Goal: Navigation & Orientation: Find specific page/section

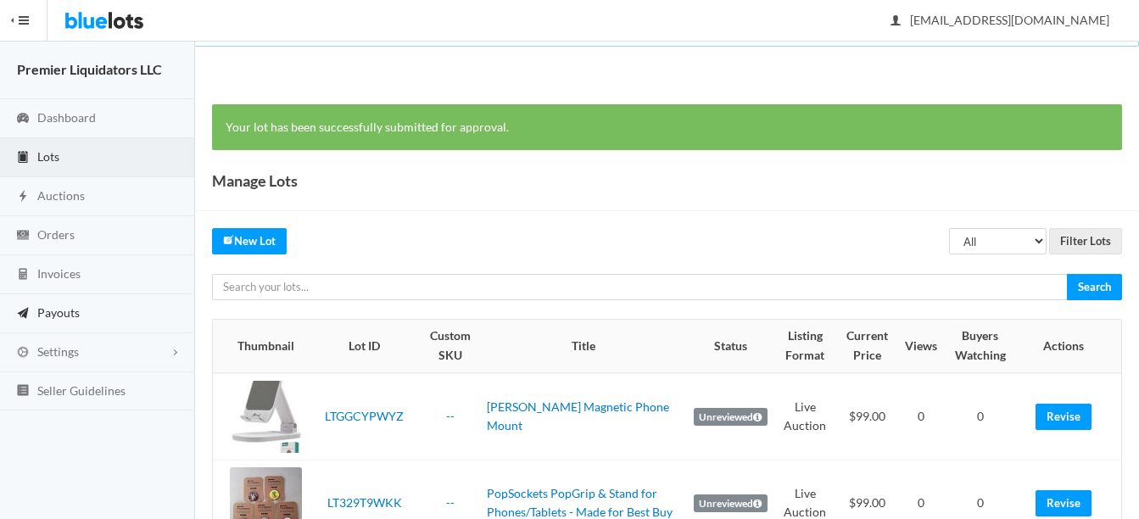
click at [50, 308] on span "Payouts" at bounding box center [58, 312] width 42 height 14
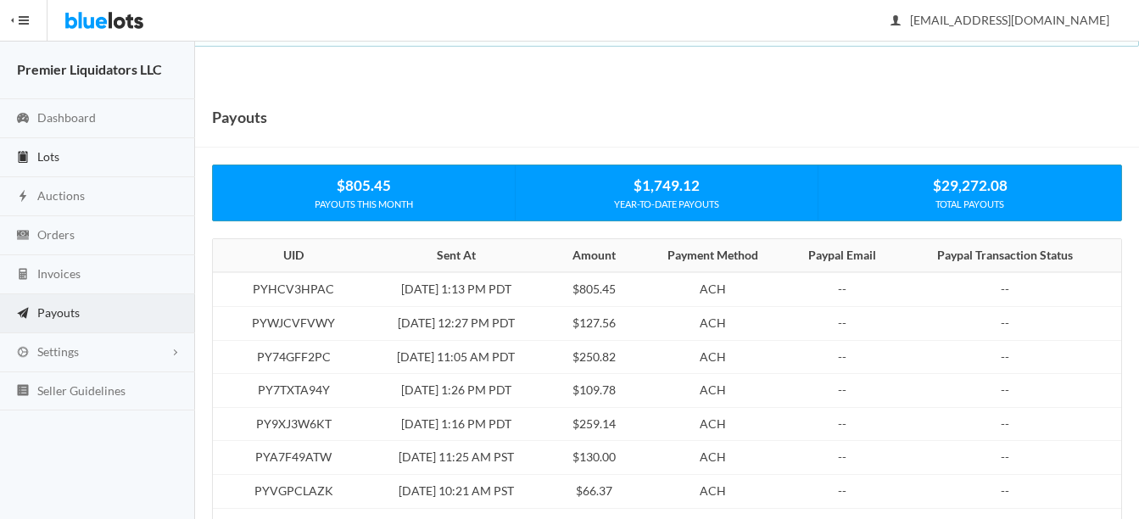
click at [47, 155] on span "Lots" at bounding box center [48, 156] width 22 height 14
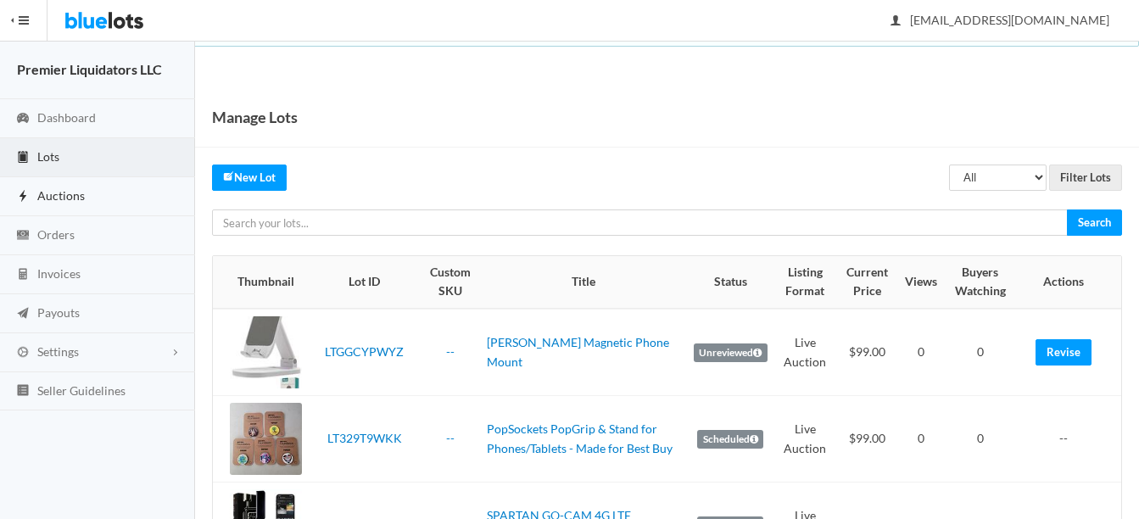
click at [48, 197] on span "Auctions" at bounding box center [60, 195] width 47 height 14
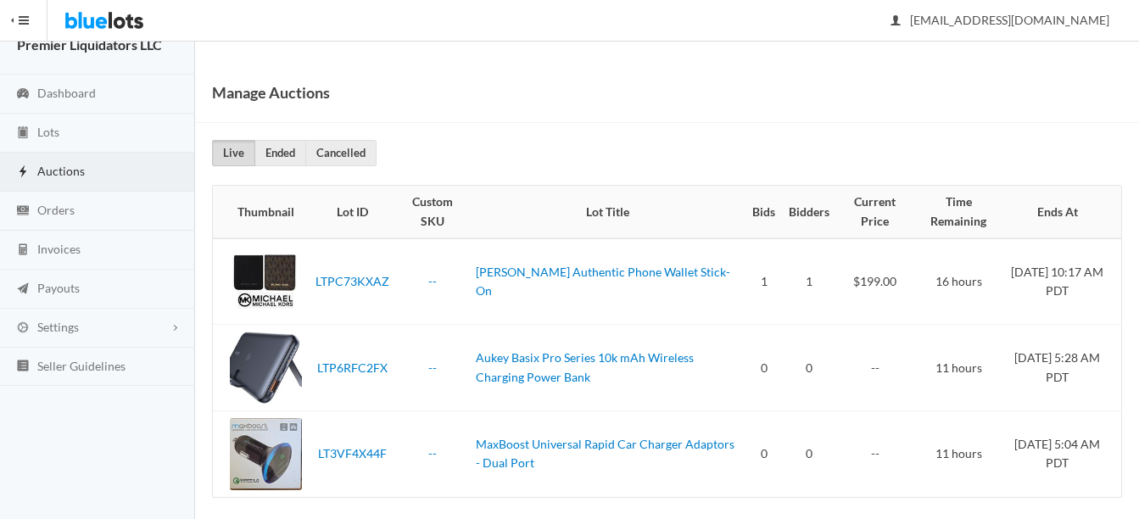
scroll to position [37, 0]
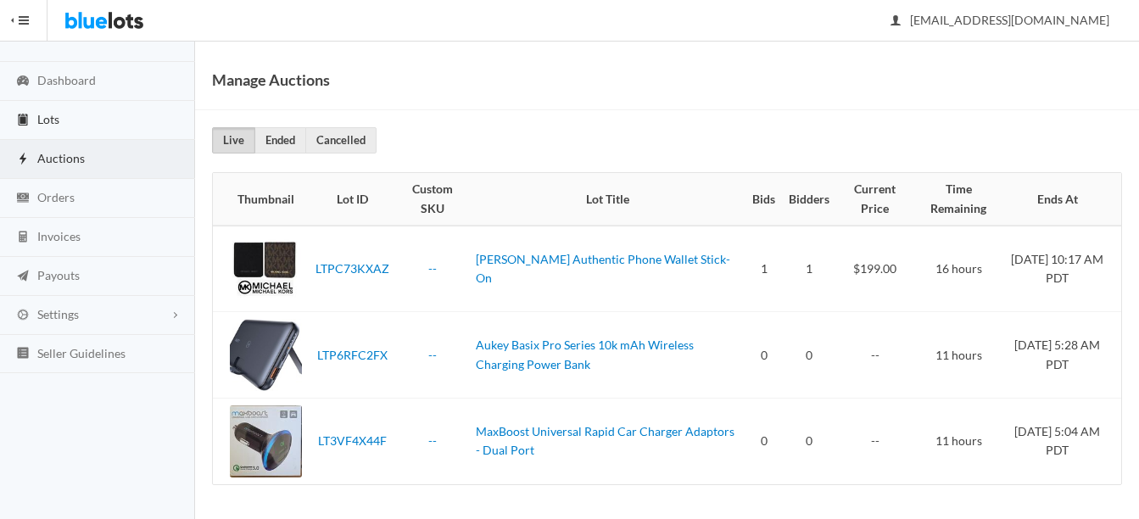
click at [46, 120] on span "Lots" at bounding box center [48, 119] width 22 height 14
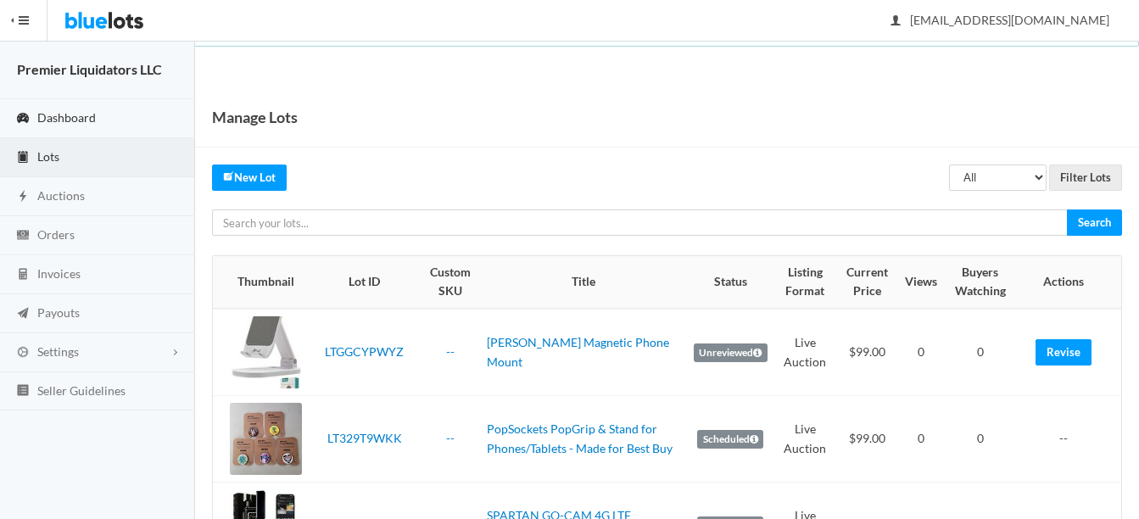
click at [70, 114] on span "Dashboard" at bounding box center [66, 117] width 59 height 14
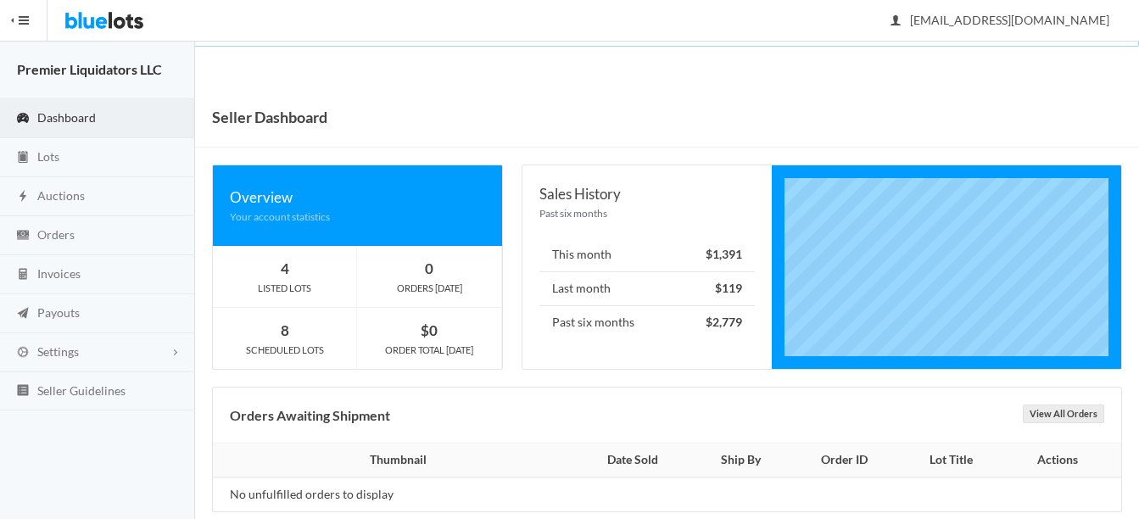
click at [28, 20] on span "button" at bounding box center [24, 21] width 10 height 2
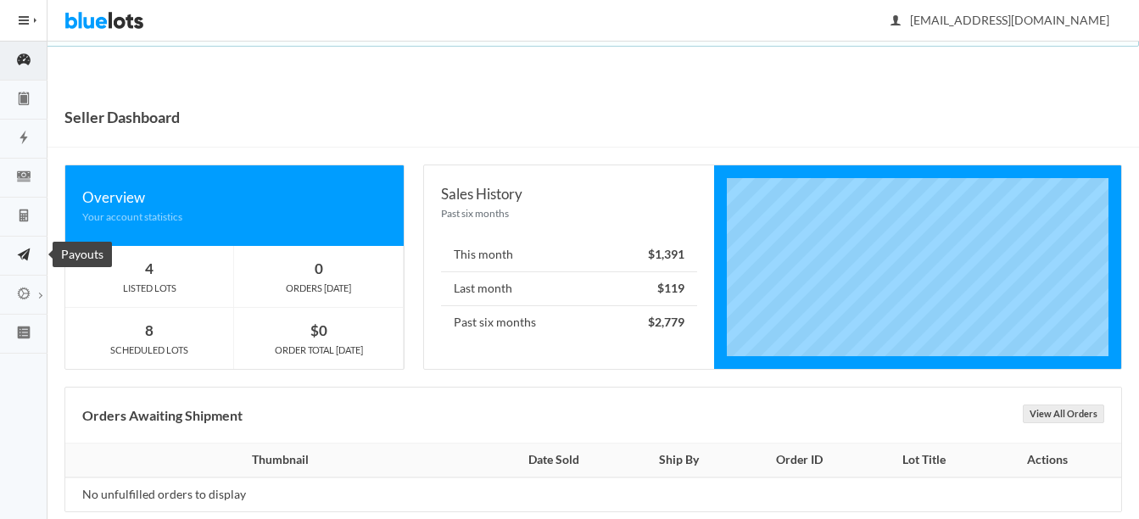
click at [23, 255] on icon "paper plane" at bounding box center [23, 254] width 47 height 15
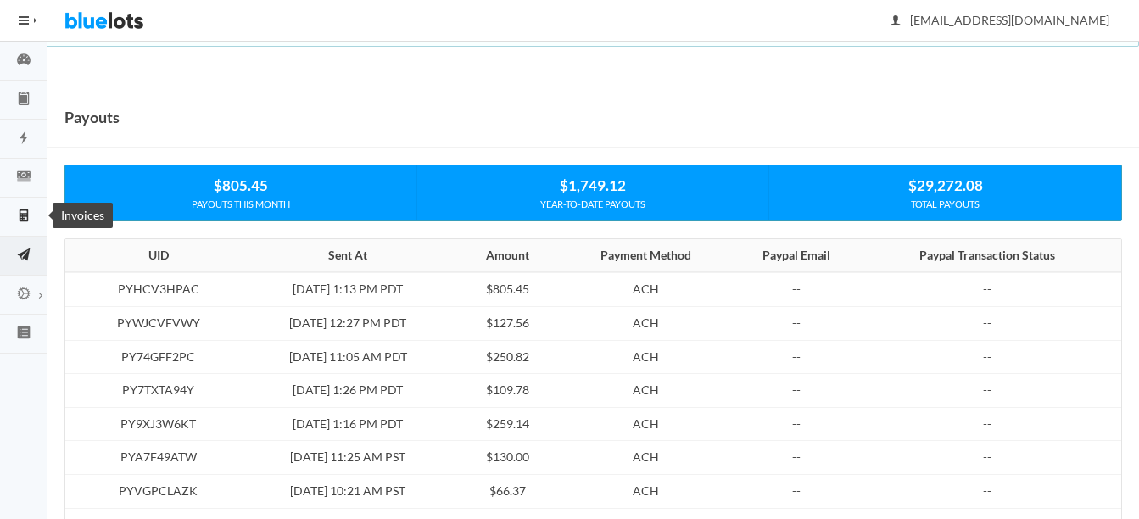
click at [22, 216] on icon "calculator" at bounding box center [24, 215] width 8 height 13
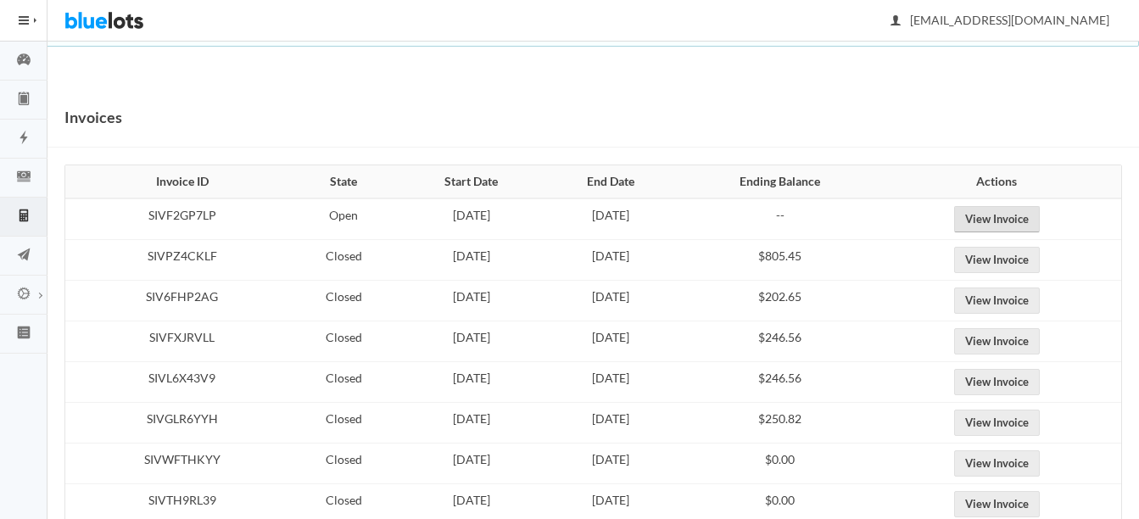
click at [1027, 218] on link "View Invoice" at bounding box center [997, 219] width 86 height 26
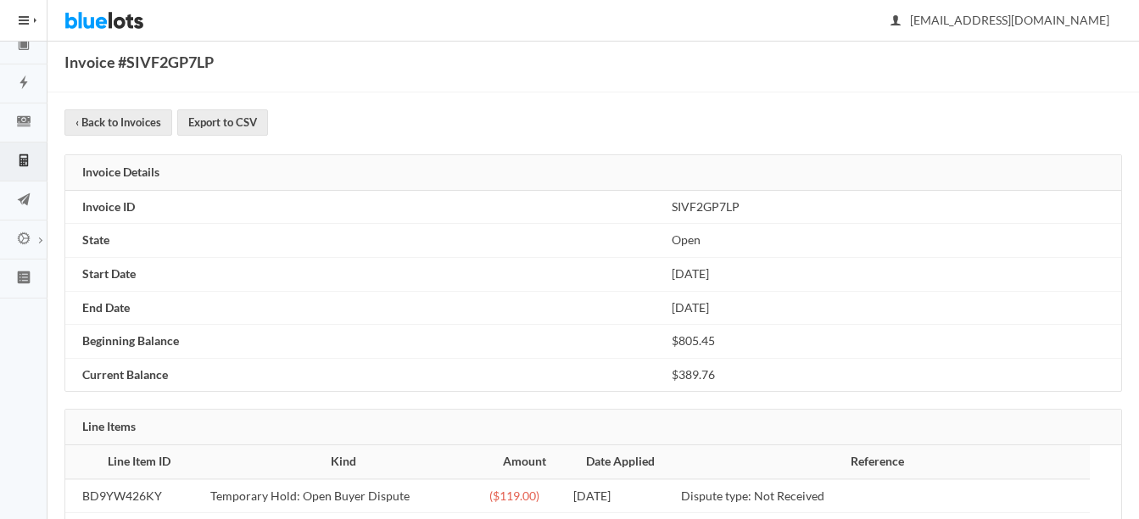
scroll to position [85, 0]
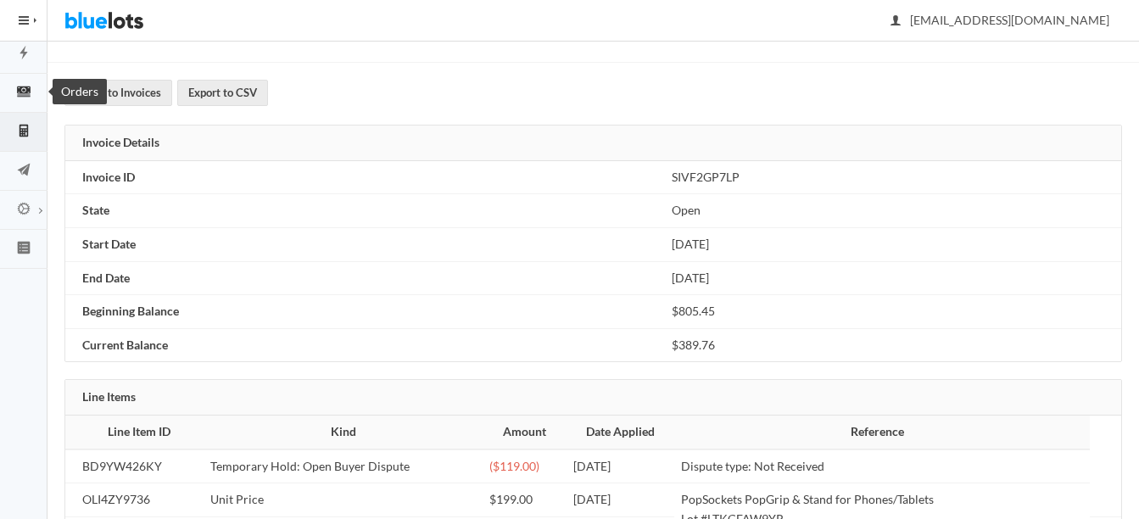
click at [26, 95] on icon "cash" at bounding box center [24, 92] width 14 height 10
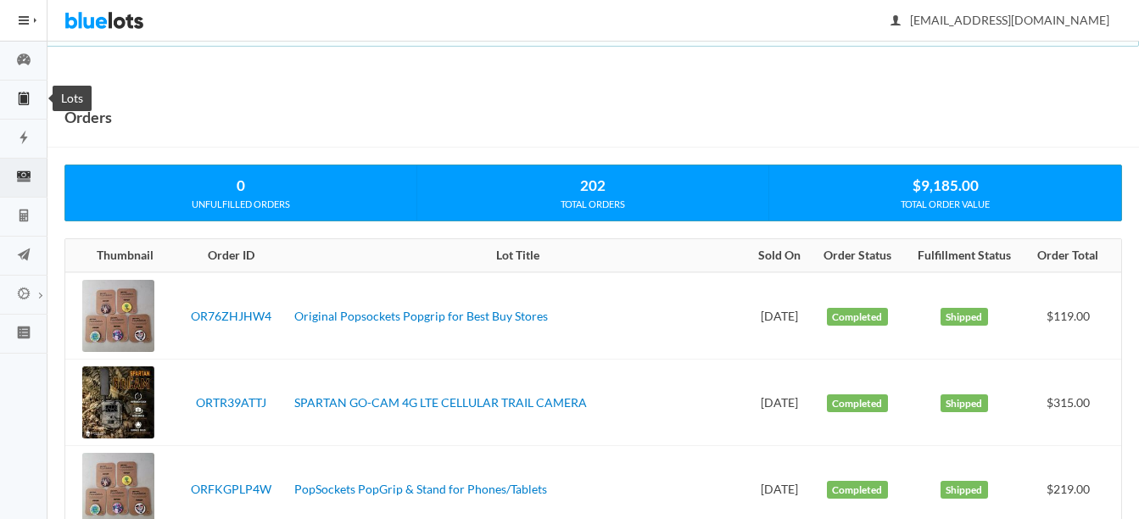
click at [24, 99] on icon "clipboard" at bounding box center [23, 98] width 7 height 12
